Goal: Information Seeking & Learning: Find specific fact

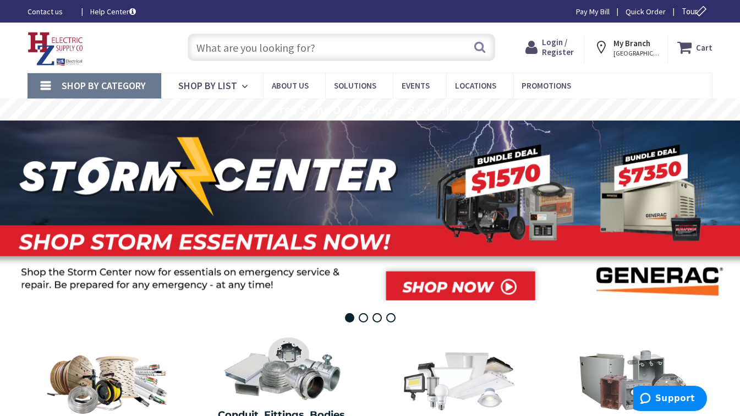
click at [644, 46] on strong "My Branch" at bounding box center [632, 43] width 37 height 10
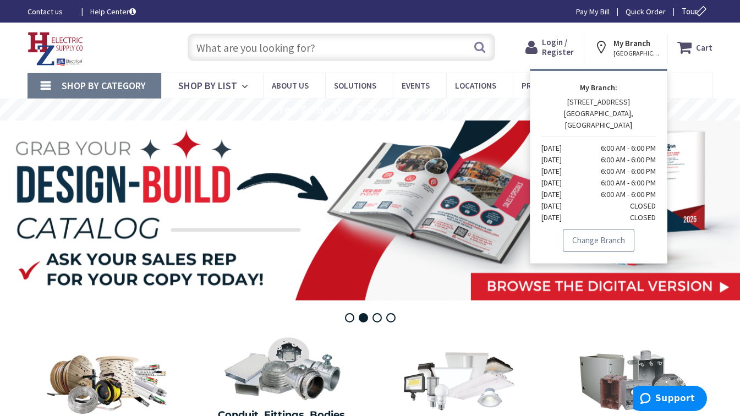
click at [593, 229] on link "Change Branch" at bounding box center [599, 240] width 72 height 23
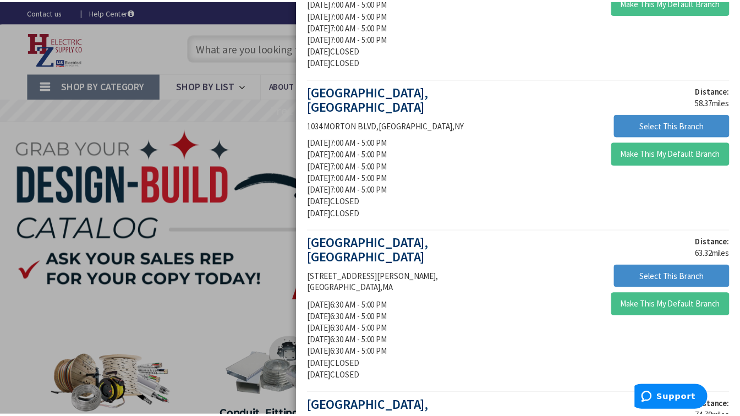
scroll to position [597, 0]
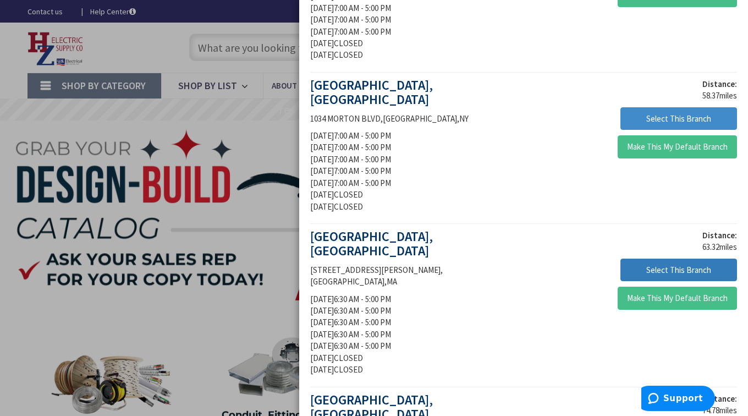
click at [639, 259] on button "Select This Branch" at bounding box center [679, 270] width 117 height 23
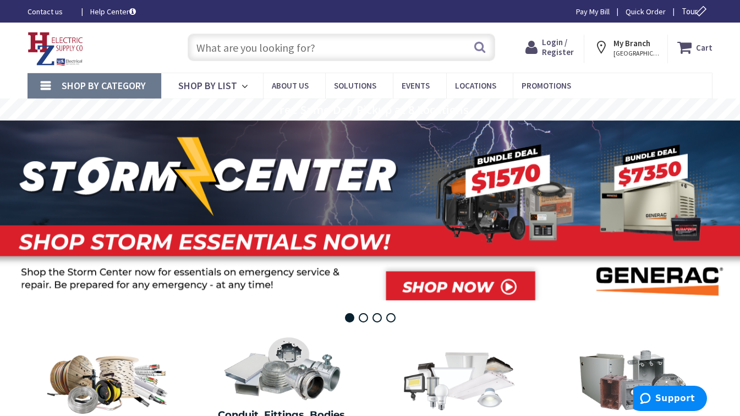
click at [231, 54] on input "text" at bounding box center [342, 48] width 308 height 28
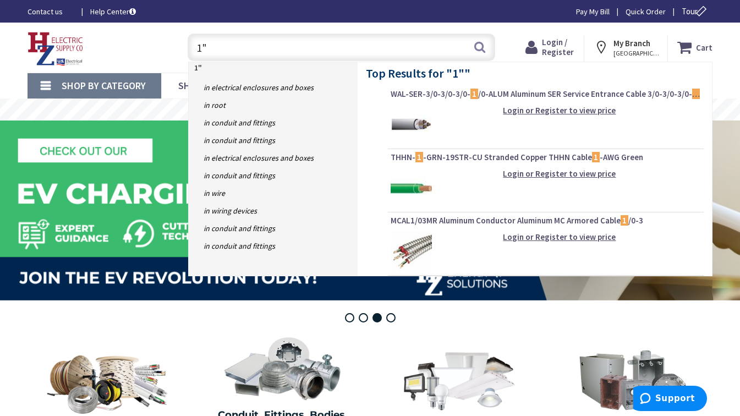
type input "1"
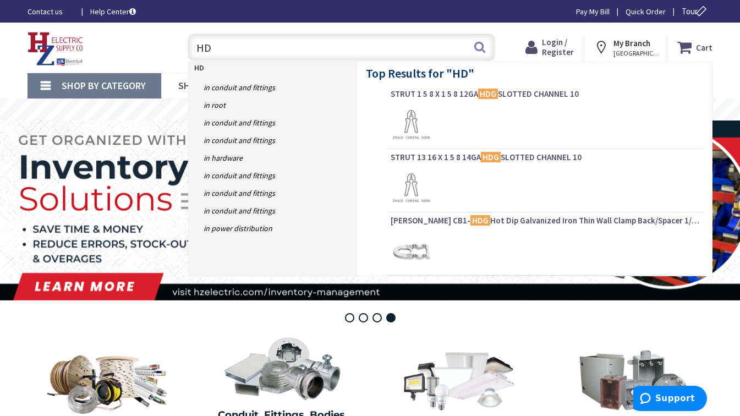
type input "H"
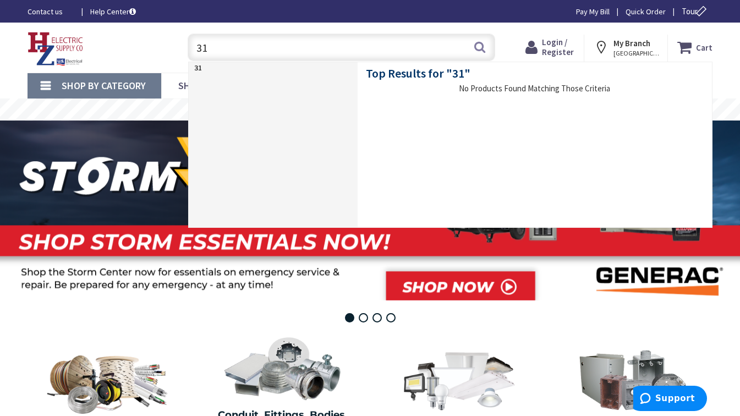
type input "3"
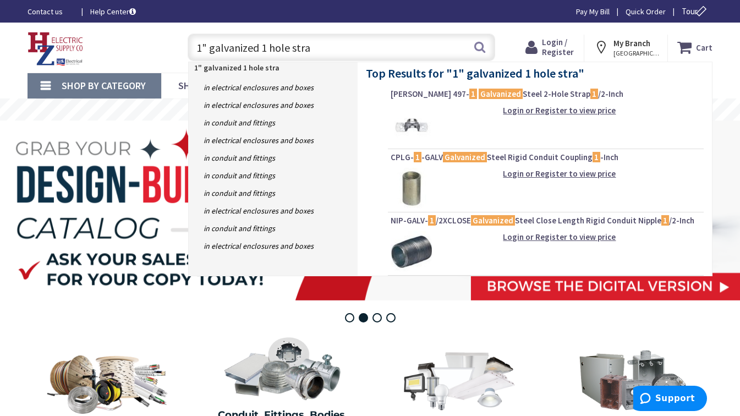
type input "1" galvanized 1 hole strap"
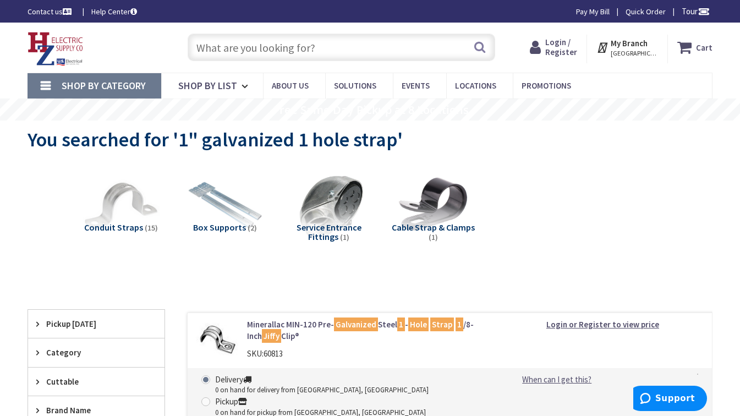
click at [232, 52] on input "text" at bounding box center [342, 48] width 308 height 28
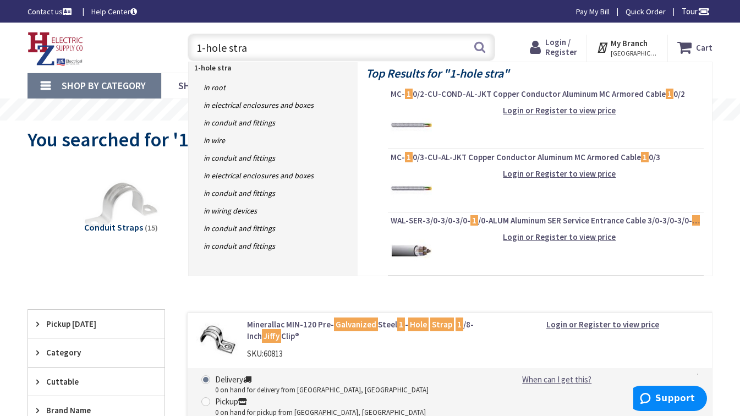
type input "1-hole strap"
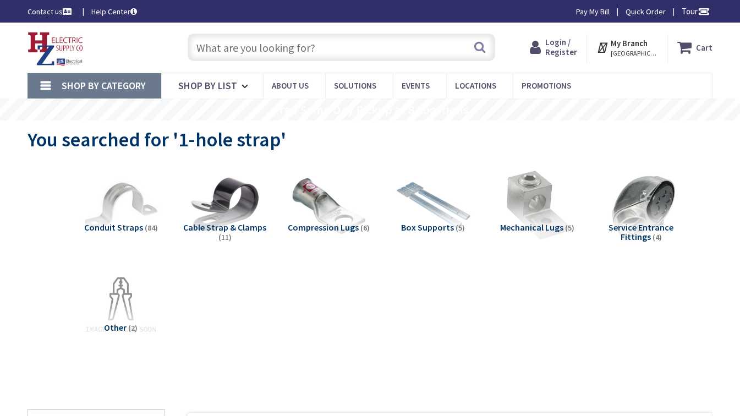
click at [272, 54] on input "text" at bounding box center [342, 48] width 308 height 28
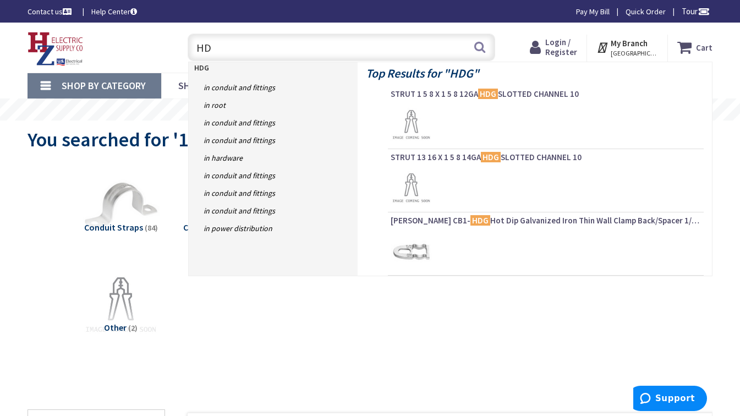
type input "H"
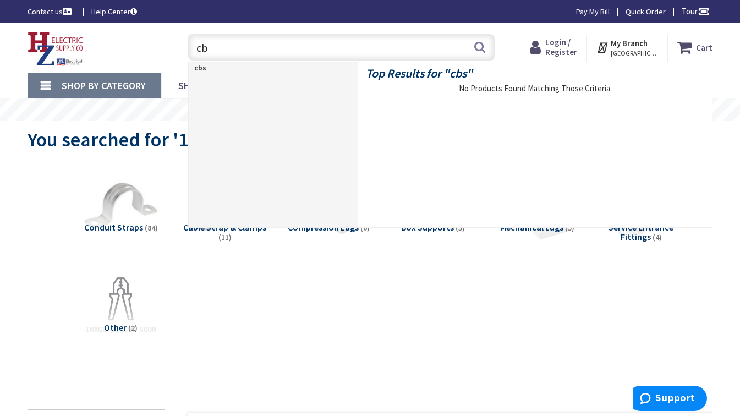
type input "c"
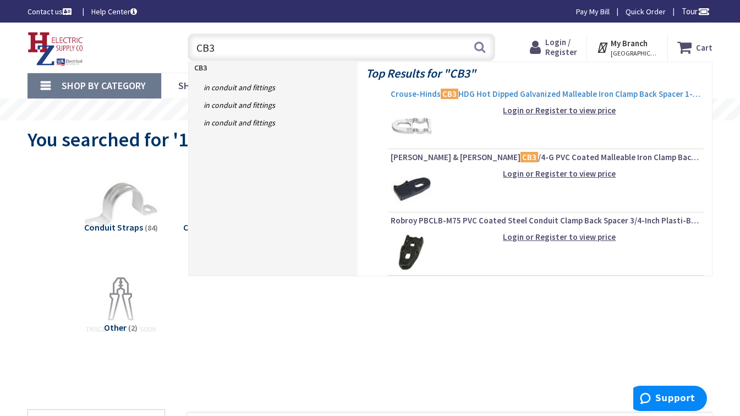
type input "CB3"
click at [448, 91] on mark "CB3" at bounding box center [450, 94] width 18 height 14
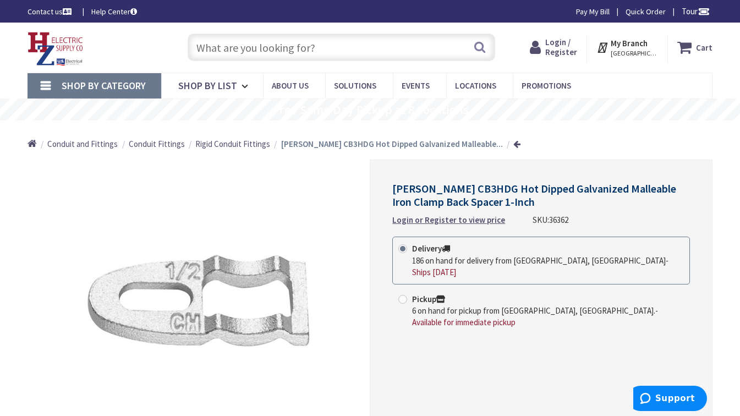
click at [250, 52] on input "text" at bounding box center [342, 48] width 308 height 28
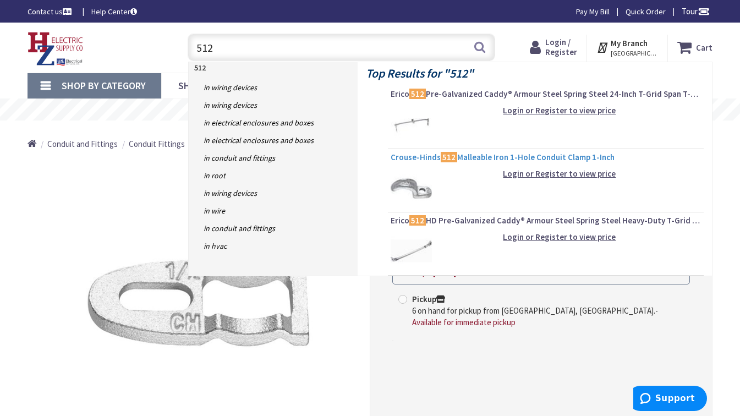
type input "512"
click at [447, 162] on mark "512" at bounding box center [449, 157] width 17 height 14
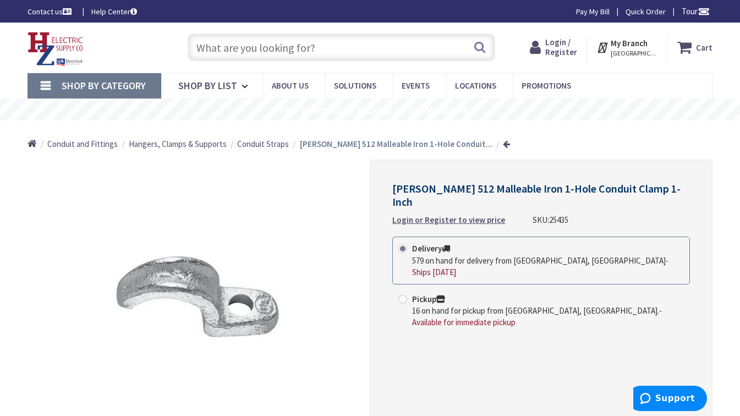
click at [223, 45] on input "text" at bounding box center [342, 48] width 308 height 28
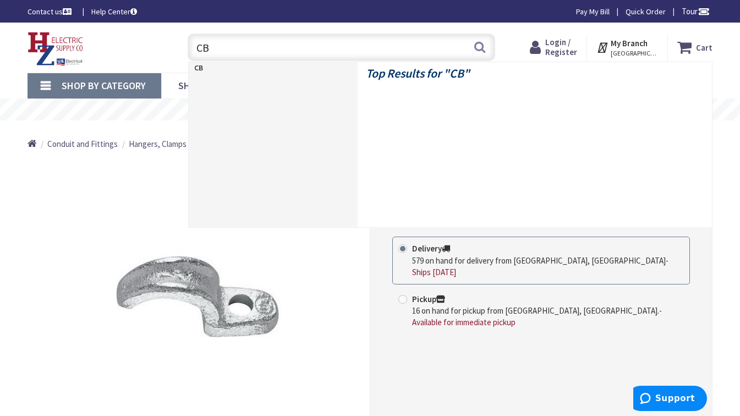
type input "CB3"
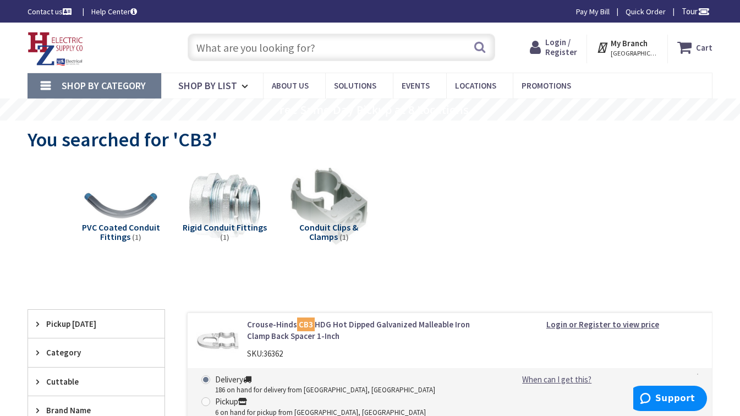
click at [283, 45] on input "text" at bounding box center [342, 48] width 308 height 28
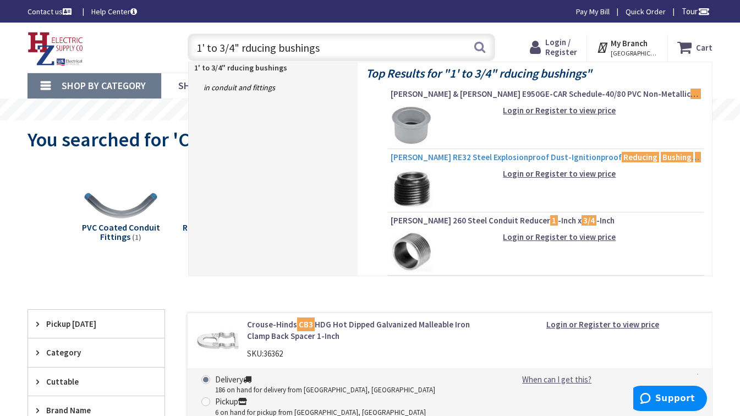
type input "1' to 3/4" rducing bushings"
click at [558, 157] on span "Crouse-Hinds RE32 Steel Explosionproof Dust-Ignitionproof Reducing Bushing 1 -I…" at bounding box center [546, 157] width 310 height 11
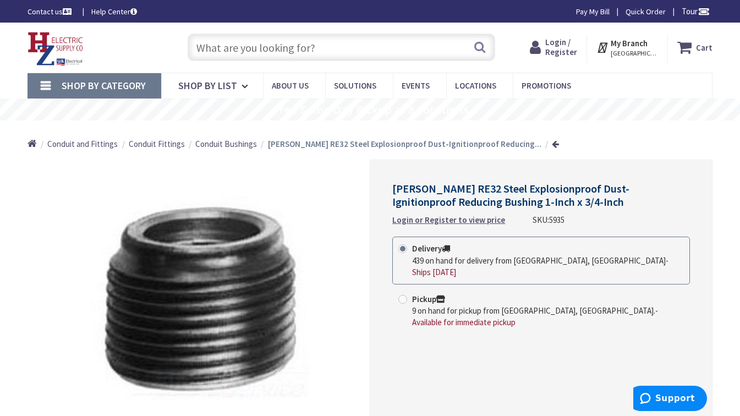
click at [294, 50] on input "text" at bounding box center [342, 48] width 308 height 28
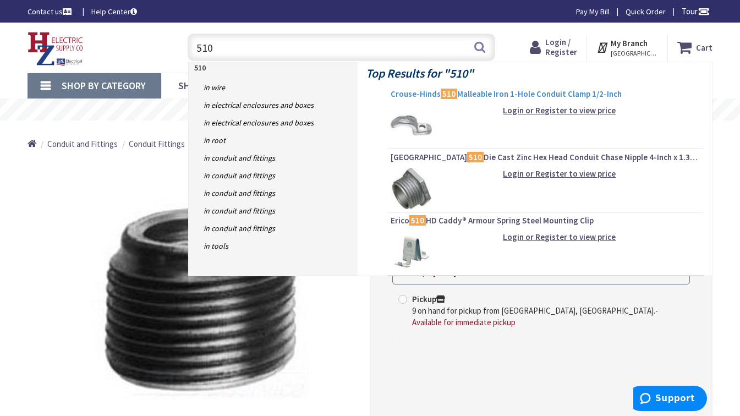
type input "510"
click at [522, 96] on span "[PERSON_NAME] 510 Malleable Iron 1-Hole Conduit Clamp 1/2-Inch" at bounding box center [546, 94] width 310 height 11
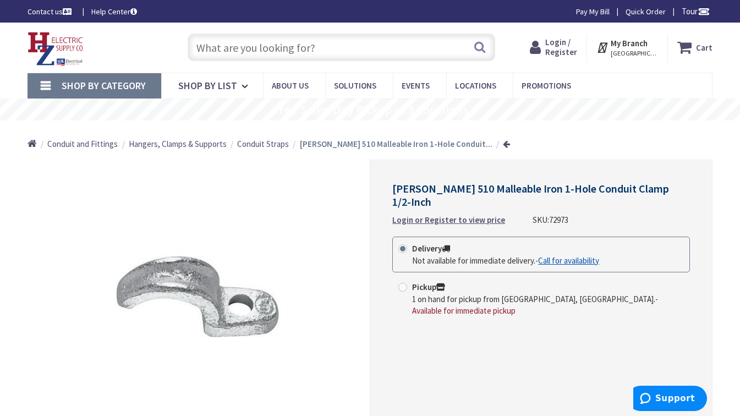
click at [283, 48] on input "text" at bounding box center [342, 48] width 308 height 28
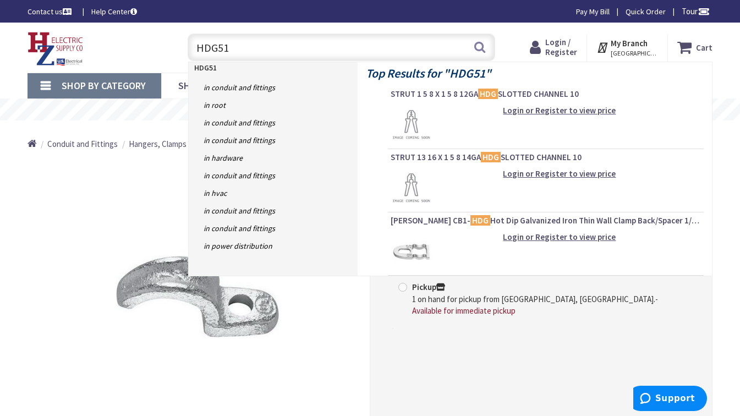
type input "HDG510"
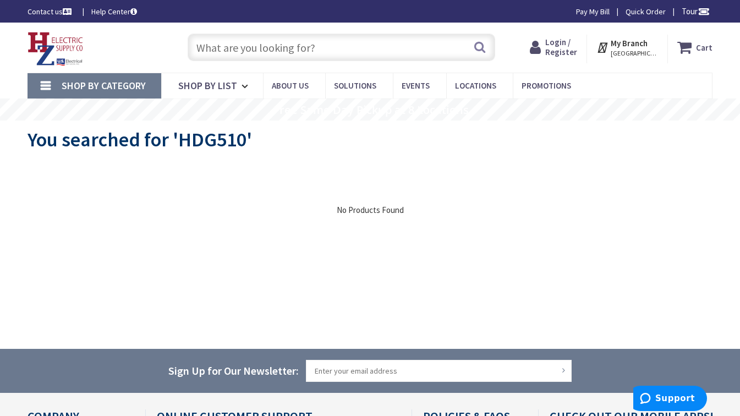
click at [320, 51] on input "text" at bounding box center [342, 48] width 308 height 28
